Goal: Navigation & Orientation: Find specific page/section

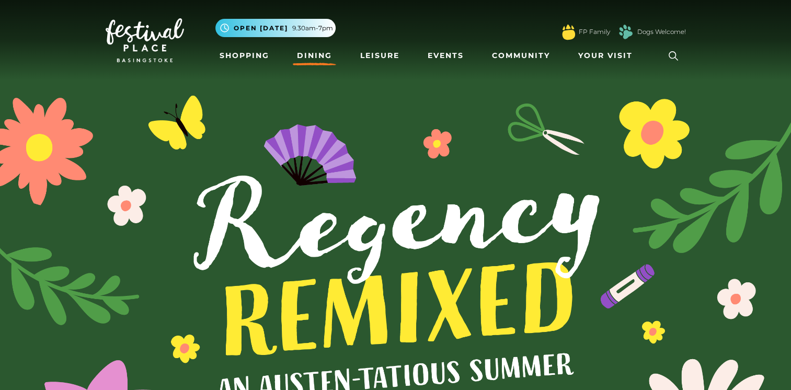
click at [310, 57] on link "Dining" at bounding box center [314, 55] width 43 height 19
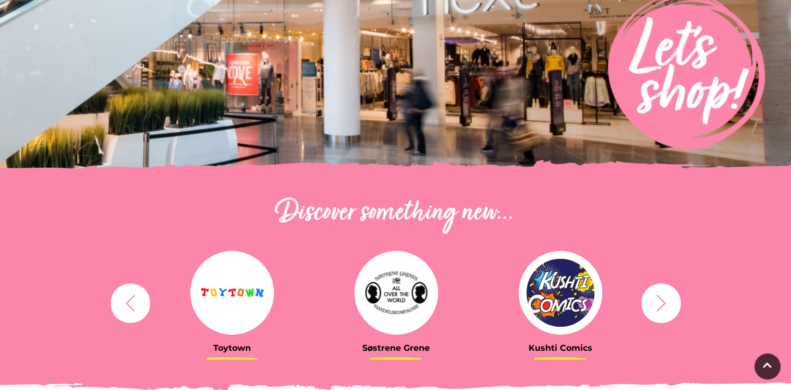
scroll to position [77, 0]
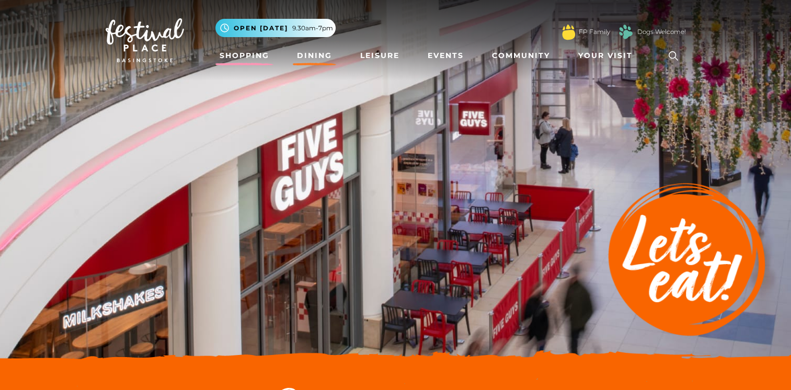
click at [235, 55] on link "Shopping" at bounding box center [244, 55] width 58 height 19
click at [604, 57] on span "Your Visit" at bounding box center [605, 55] width 54 height 11
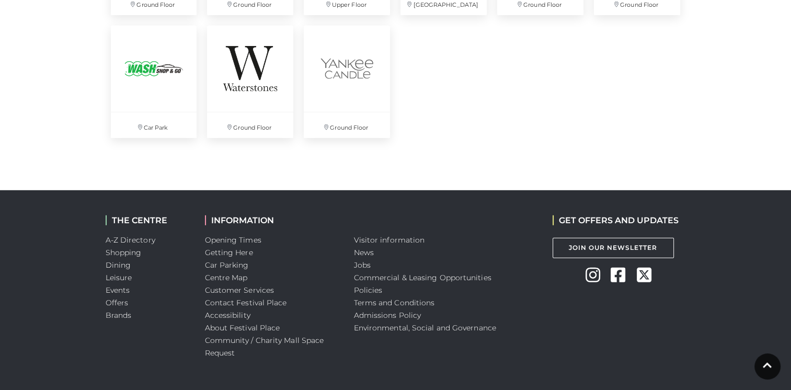
scroll to position [3005, 0]
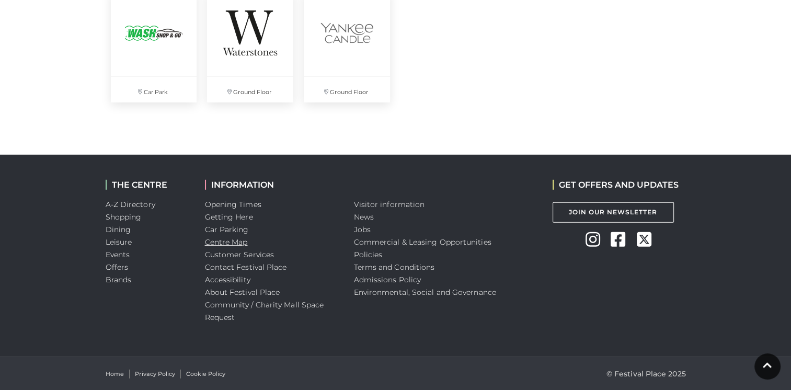
click at [237, 244] on link "Centre Map" at bounding box center [226, 241] width 43 height 9
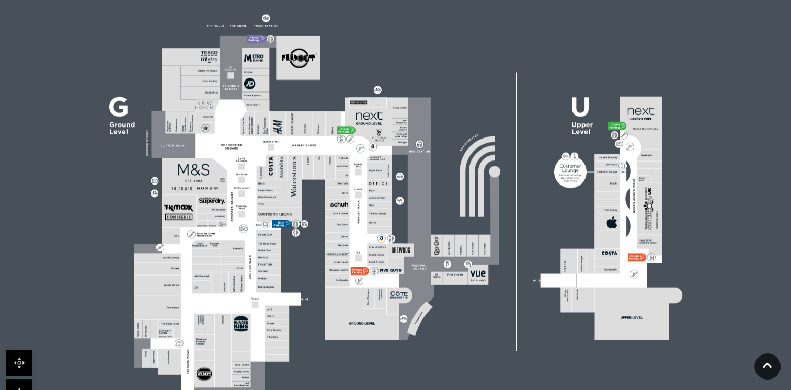
scroll to position [314, 0]
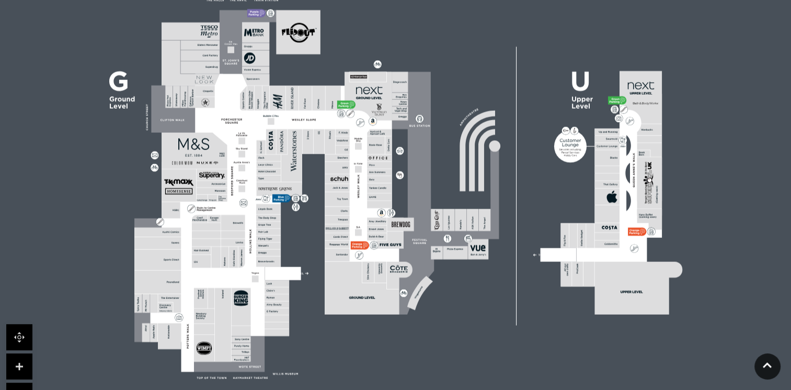
click at [22, 363] on link at bounding box center [19, 366] width 26 height 26
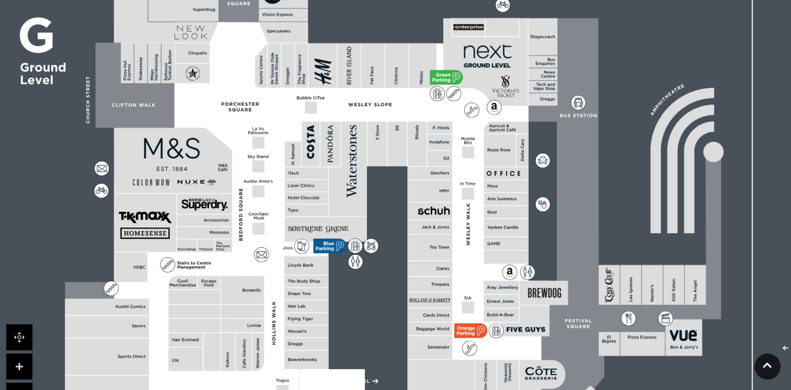
drag, startPoint x: 94, startPoint y: 175, endPoint x: 250, endPoint y: 216, distance: 162.3
click at [250, 216] on polygon at bounding box center [307, 277] width 484 height 561
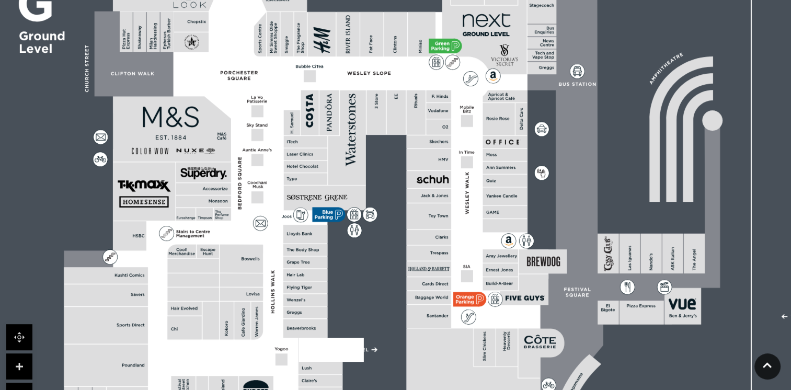
drag, startPoint x: 205, startPoint y: 182, endPoint x: 187, endPoint y: 145, distance: 41.8
click at [187, 145] on polygon at bounding box center [172, 128] width 118 height 65
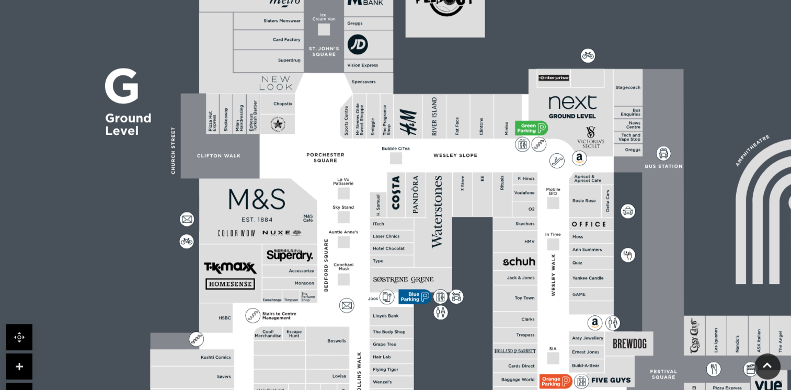
drag, startPoint x: 234, startPoint y: 136, endPoint x: 320, endPoint y: 218, distance: 119.0
click at [320, 218] on polygon at bounding box center [392, 328] width 484 height 561
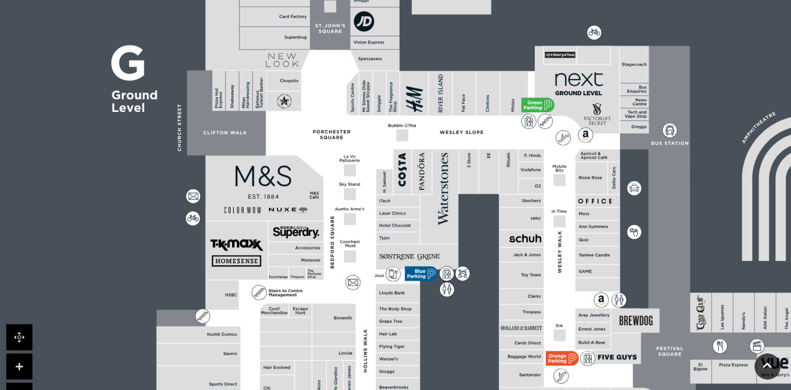
drag, startPoint x: 374, startPoint y: 345, endPoint x: 377, endPoint y: 350, distance: 5.8
click at [377, 350] on rect at bounding box center [398, 346] width 44 height 12
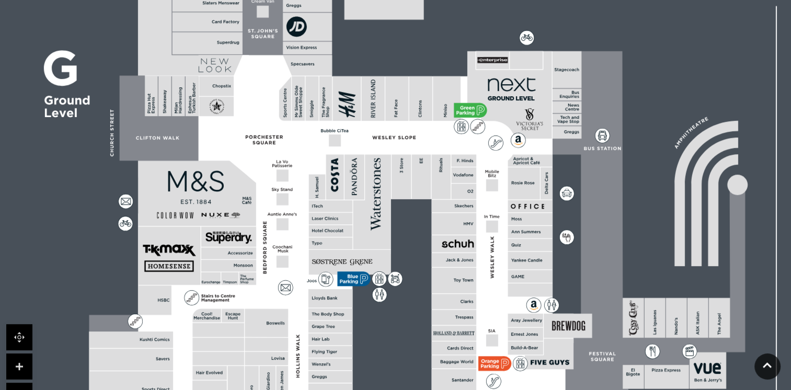
drag, startPoint x: 702, startPoint y: 255, endPoint x: 634, endPoint y: 260, distance: 67.6
click at [634, 260] on rect at bounding box center [559, 251] width 1135 height 800
